Goal: Task Accomplishment & Management: Manage account settings

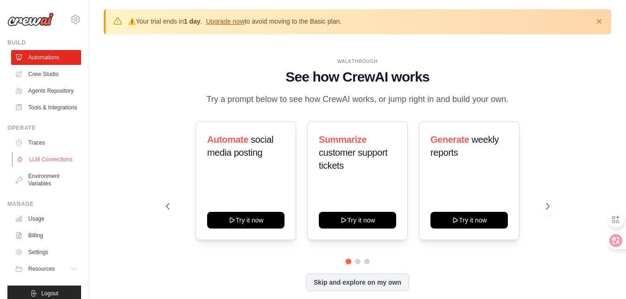
click at [45, 167] on link "LLM Connections" at bounding box center [47, 159] width 70 height 15
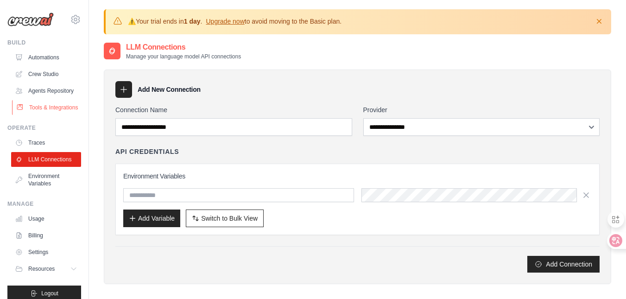
scroll to position [32, 0]
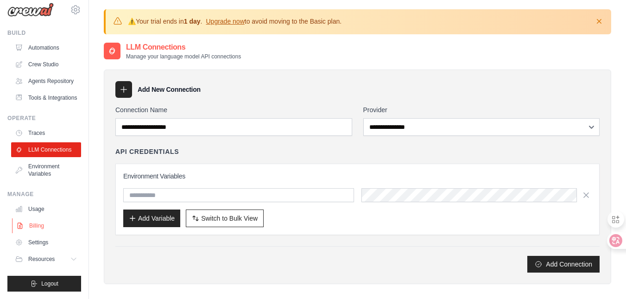
click at [38, 226] on link "Billing" at bounding box center [47, 225] width 70 height 15
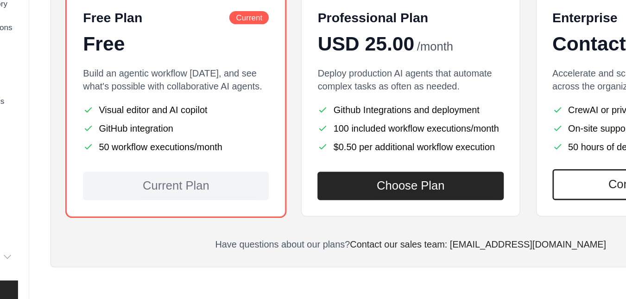
scroll to position [185, 0]
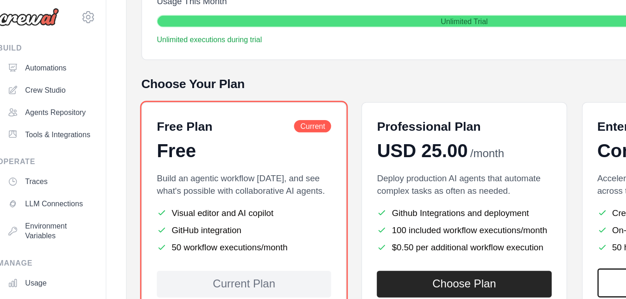
click at [184, 113] on div "Free" at bounding box center [192, 119] width 131 height 17
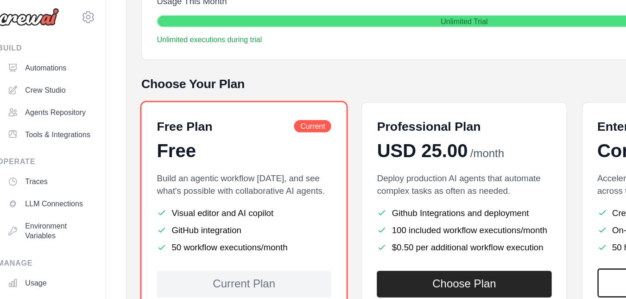
click at [258, 51] on div "Current Plan Free Plan Usage This Month 0 / unlimited executions Unlimited Tria…" at bounding box center [357, 2] width 484 height 97
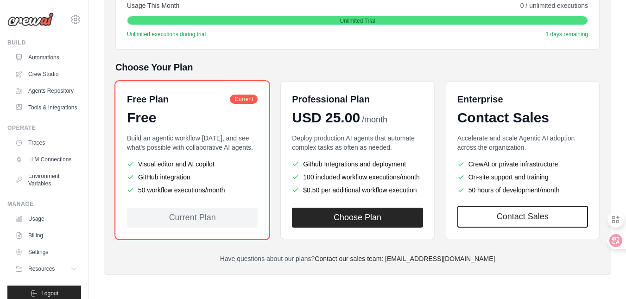
scroll to position [0, 0]
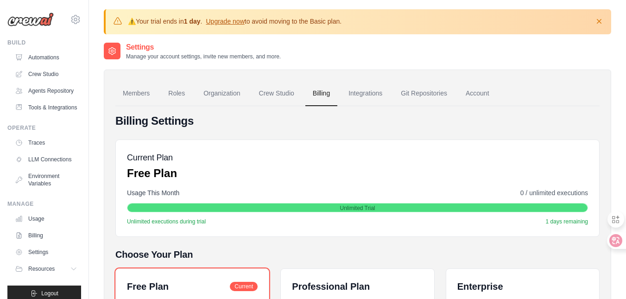
click at [139, 47] on h2 "Settings" at bounding box center [203, 47] width 155 height 11
click at [117, 53] on div at bounding box center [112, 51] width 17 height 17
click at [41, 55] on link "Automations" at bounding box center [47, 57] width 70 height 15
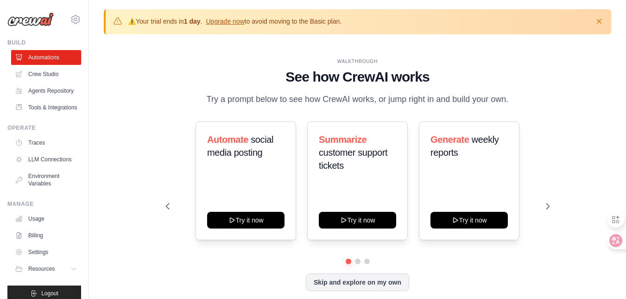
click at [41, 55] on link "Automations" at bounding box center [46, 57] width 70 height 15
